Goal: Submit feedback/report problem

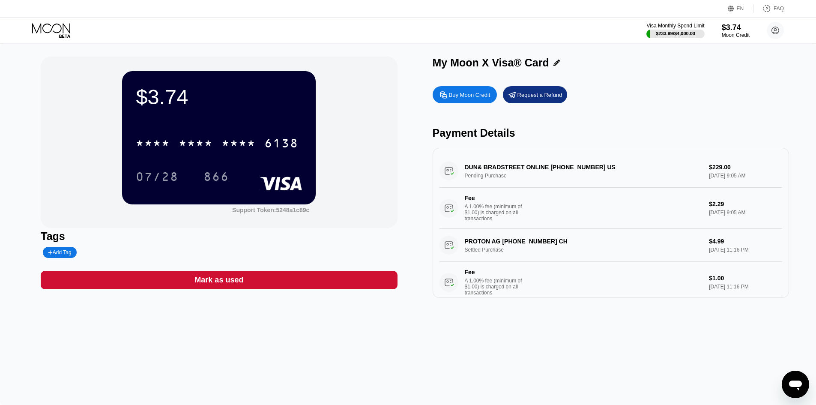
click at [807, 386] on div "Open messaging window" at bounding box center [796, 384] width 26 height 26
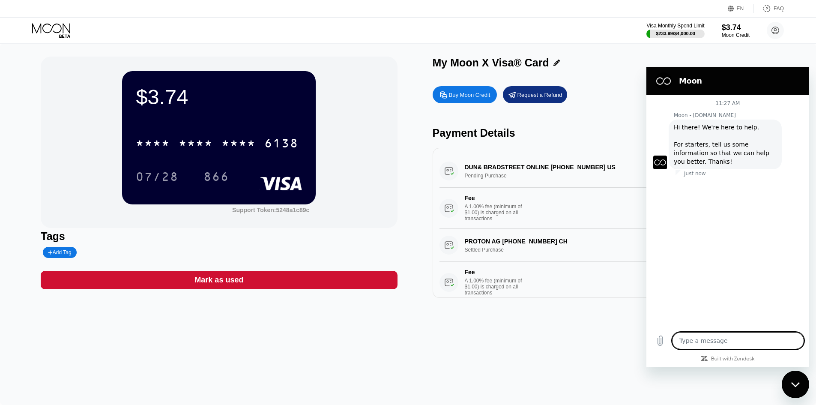
type textarea "x"
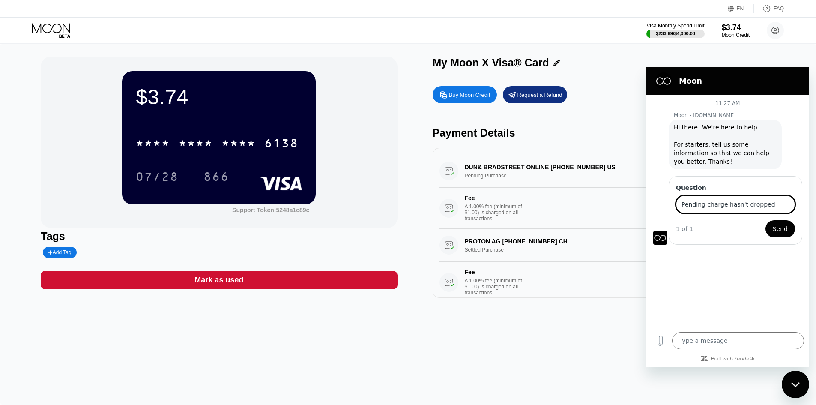
type input "Pending charge hasn't dropped"
click at [765, 220] on button "Send" at bounding box center [780, 228] width 30 height 17
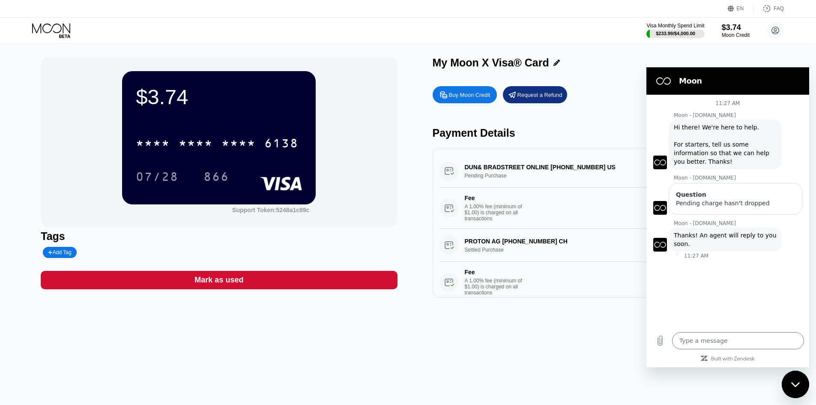
click at [631, 72] on div "My Moon X Visa® Card" at bounding box center [611, 65] width 356 height 17
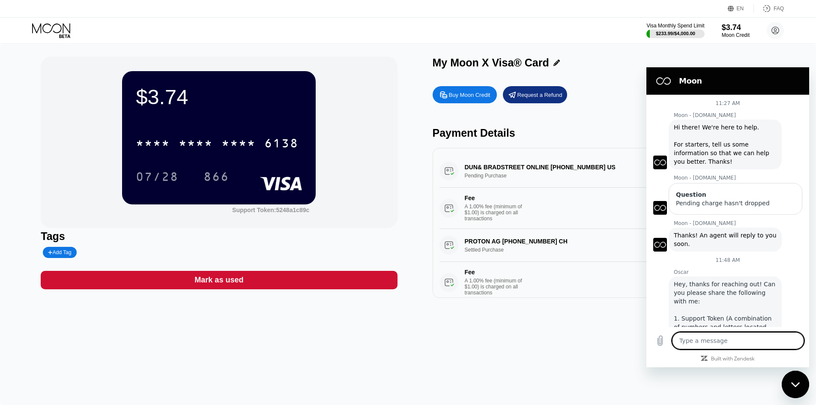
scroll to position [69, 0]
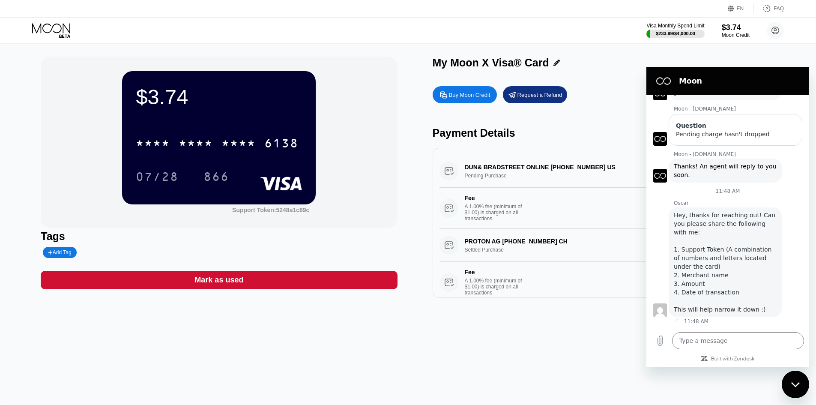
type textarea "x"
